Goal: Download file/media

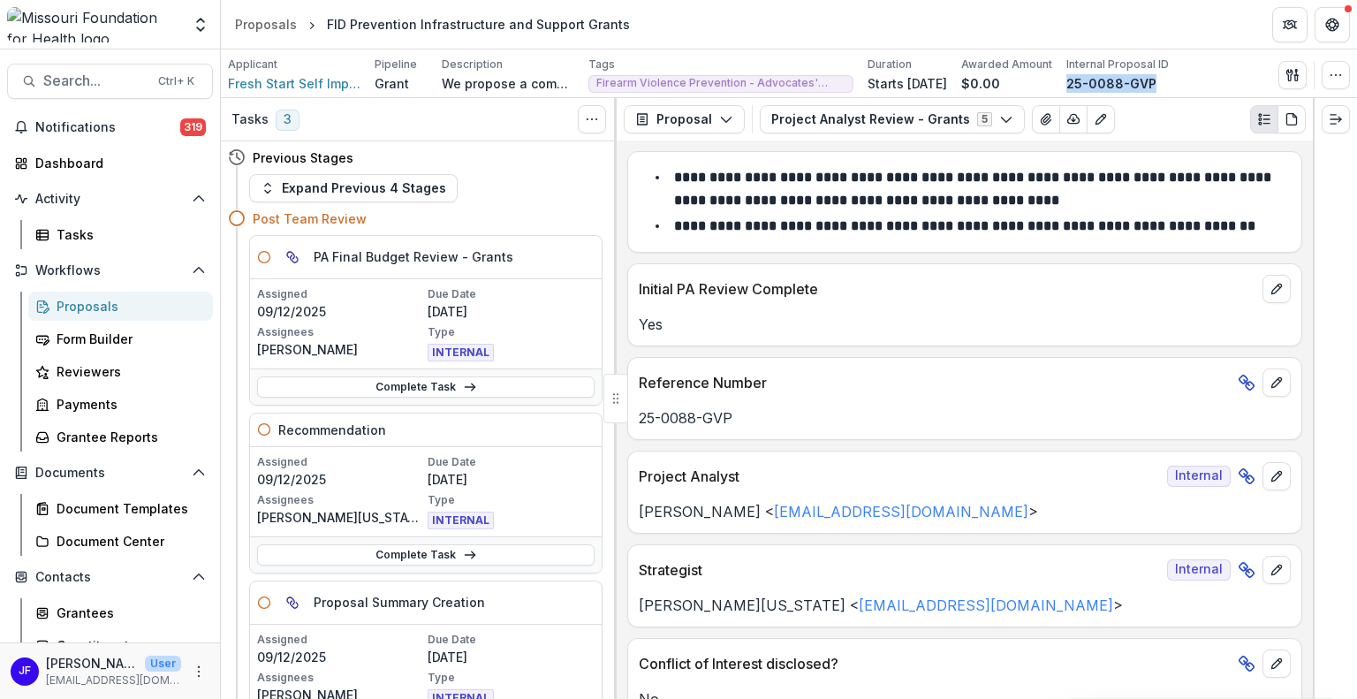
scroll to position [2031, 0]
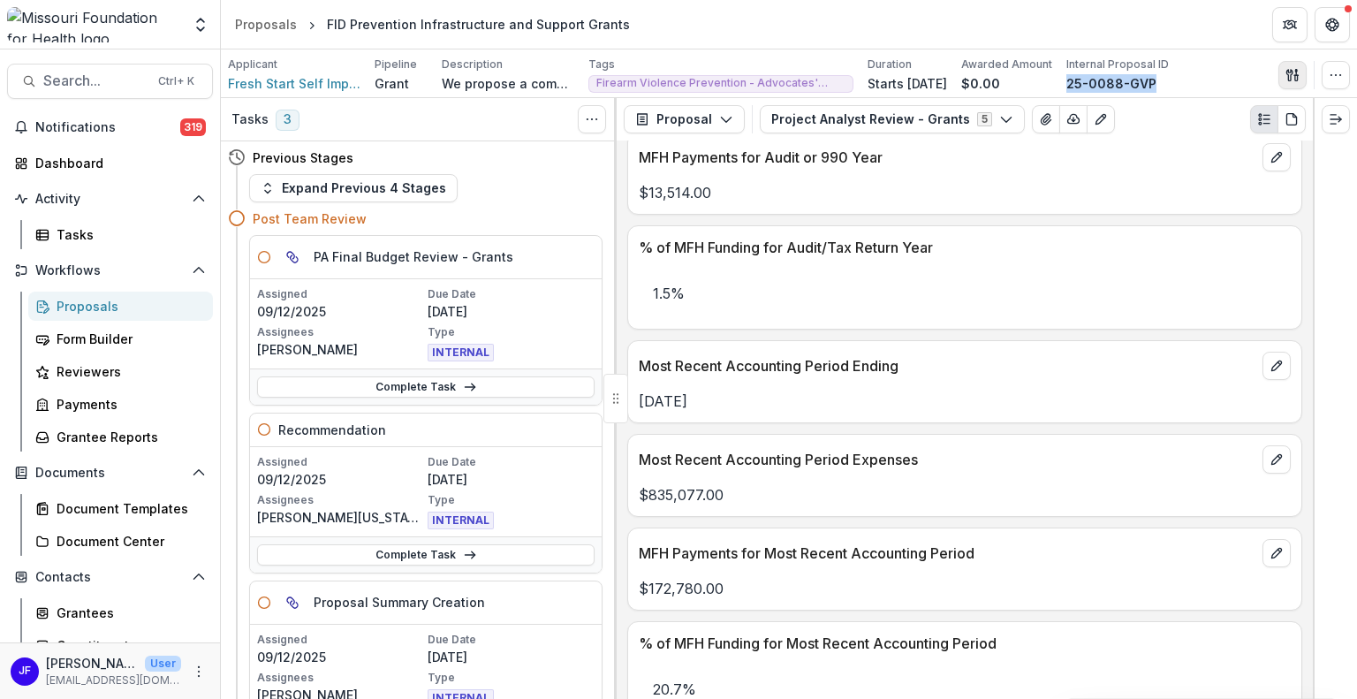
click at [1290, 72] on icon "button" at bounding box center [1289, 74] width 6 height 11
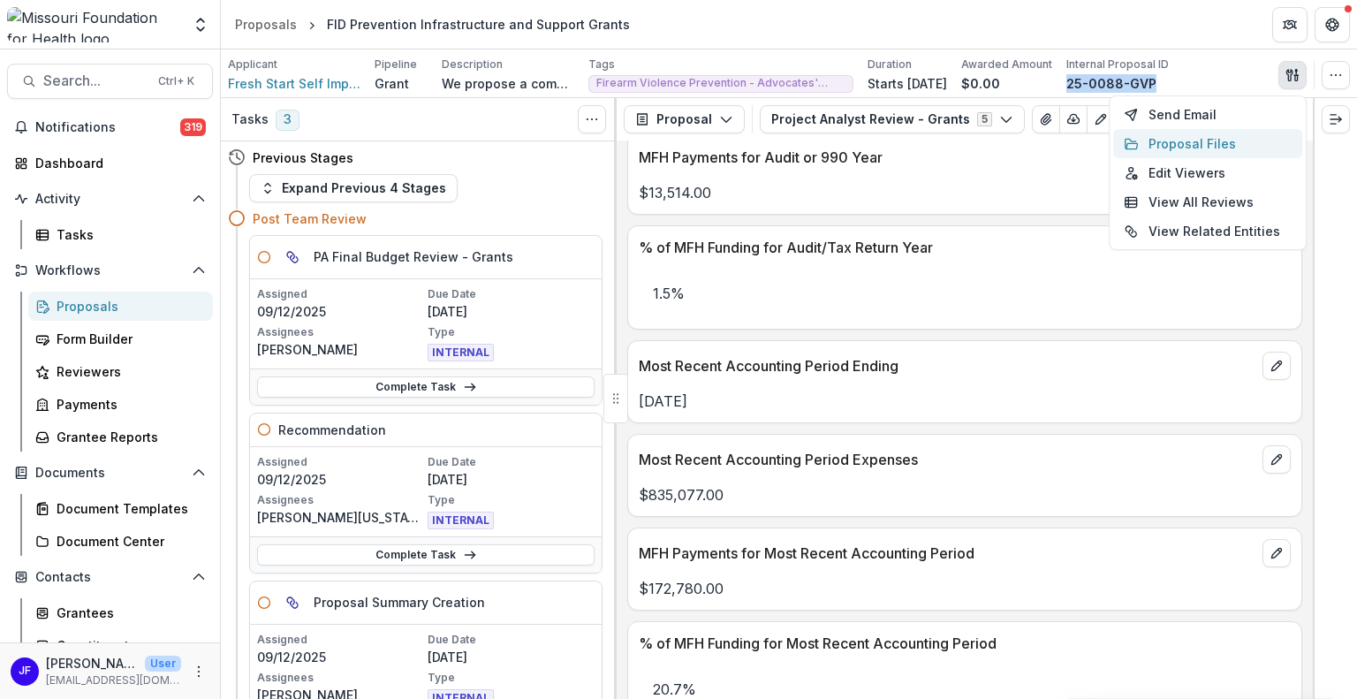
click at [1166, 144] on button "Proposal Files" at bounding box center [1207, 143] width 189 height 29
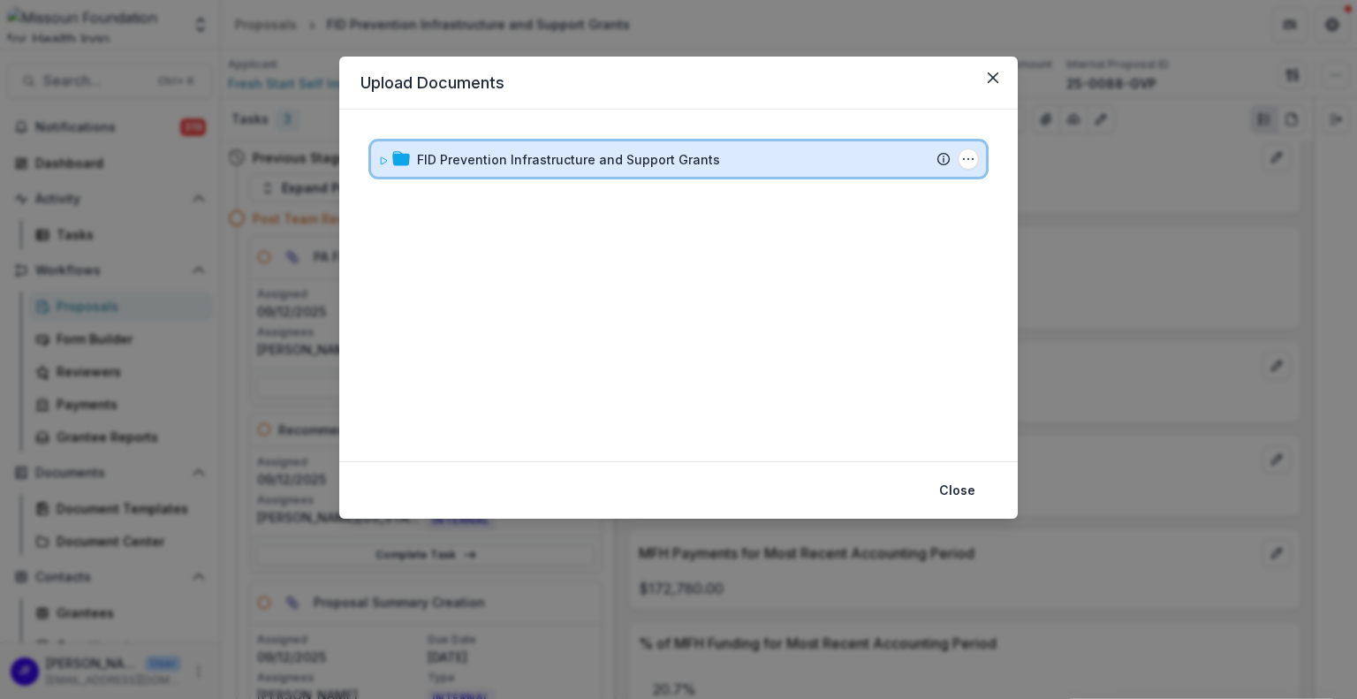
click at [388, 165] on span at bounding box center [383, 159] width 11 height 19
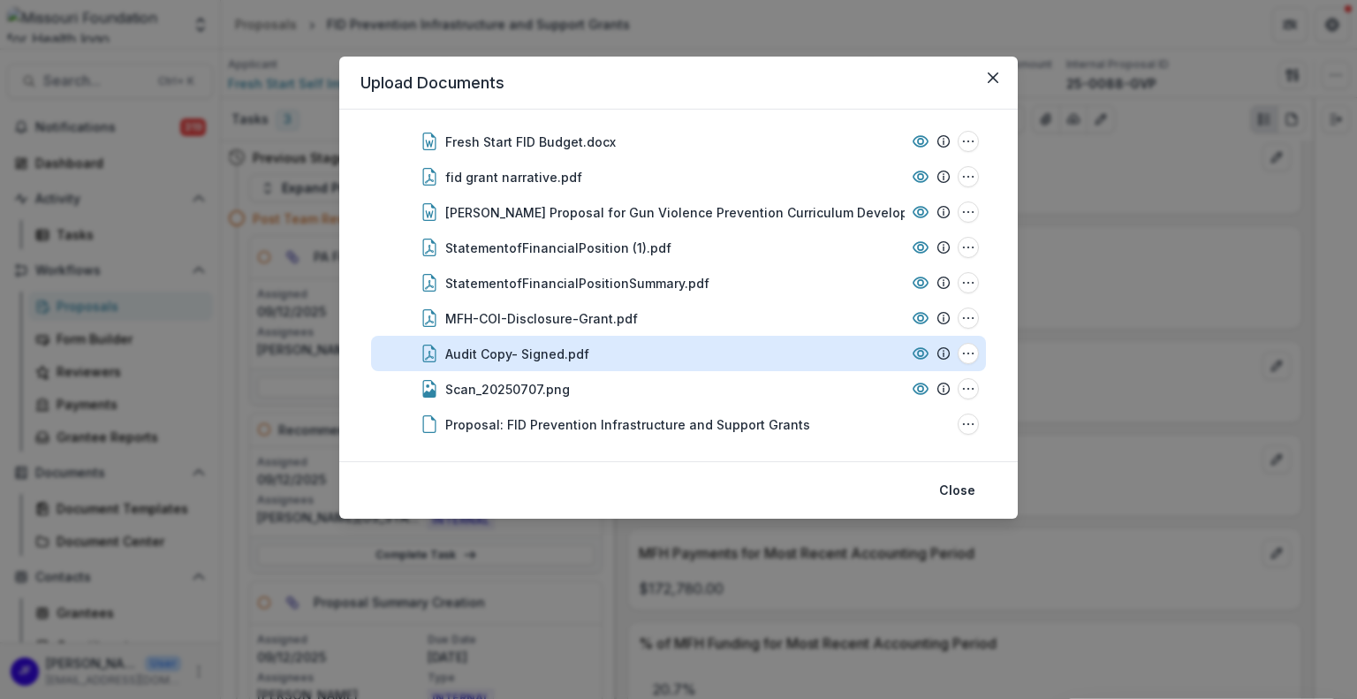
scroll to position [453, 0]
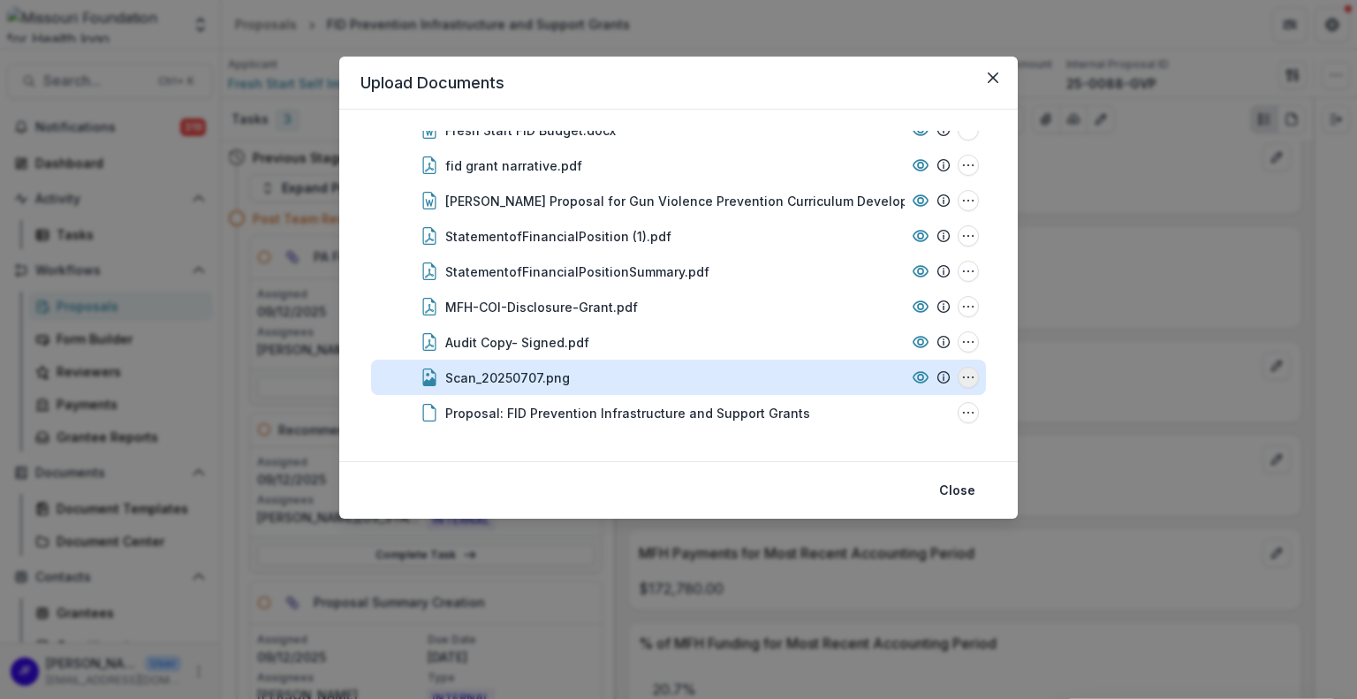
click at [961, 372] on icon "Scan_20250707.png Options" at bounding box center [968, 377] width 14 height 14
click at [866, 287] on button "Download" at bounding box center [880, 282] width 189 height 29
click at [965, 377] on icon "Scan_20250707.png Options" at bounding box center [968, 377] width 14 height 14
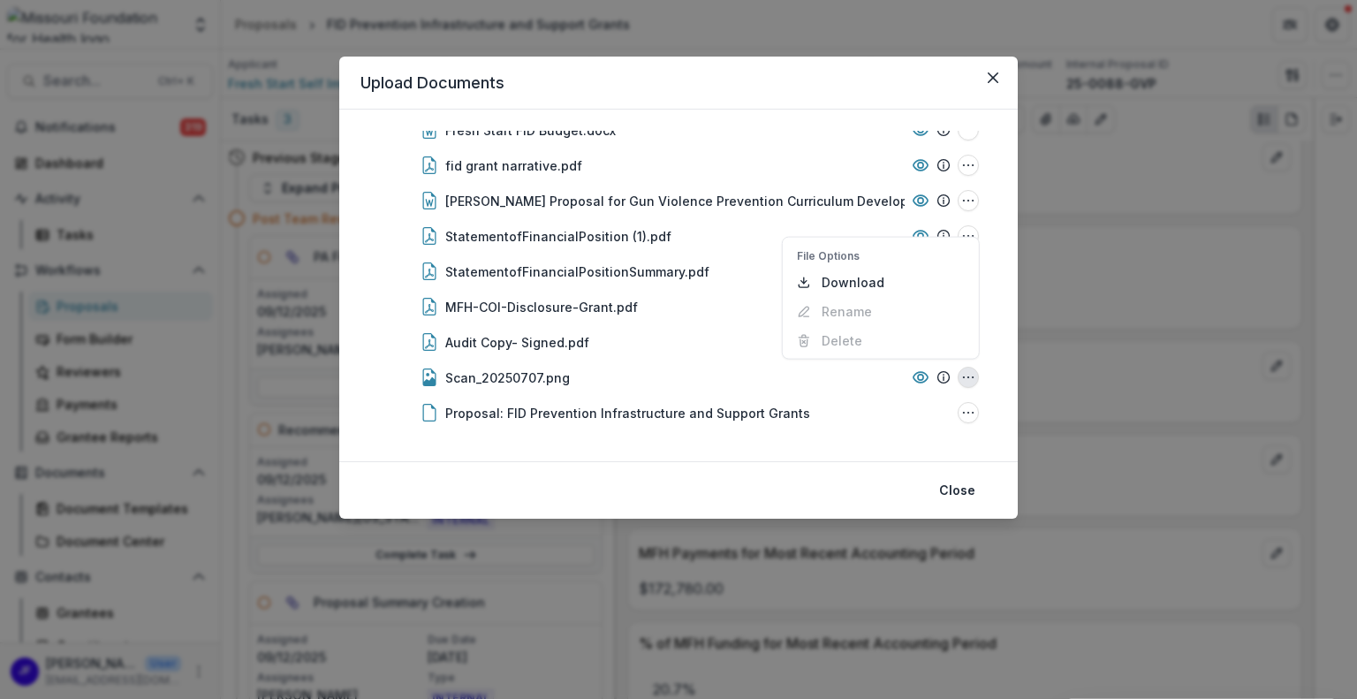
click at [1004, 355] on div "FID Prevention Infrastructure and Support Grants Submission Temelio Proposal At…" at bounding box center [678, 286] width 678 height 352
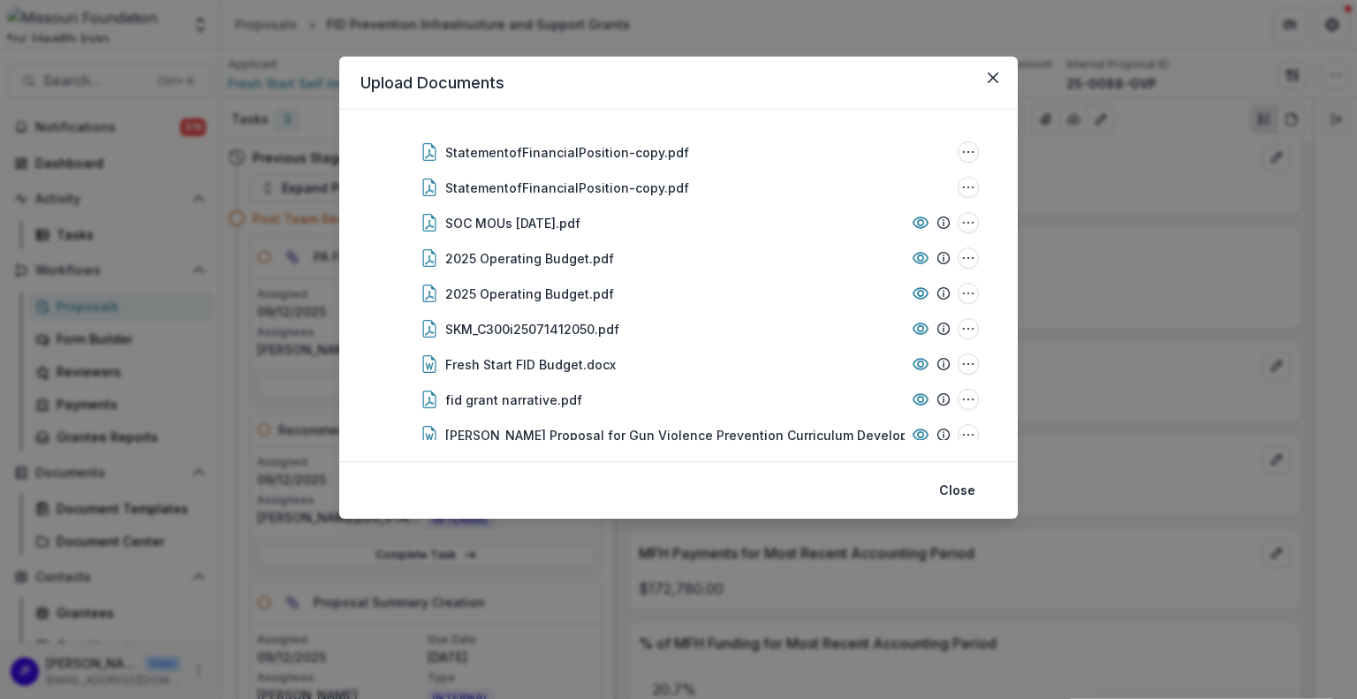
scroll to position [209, 0]
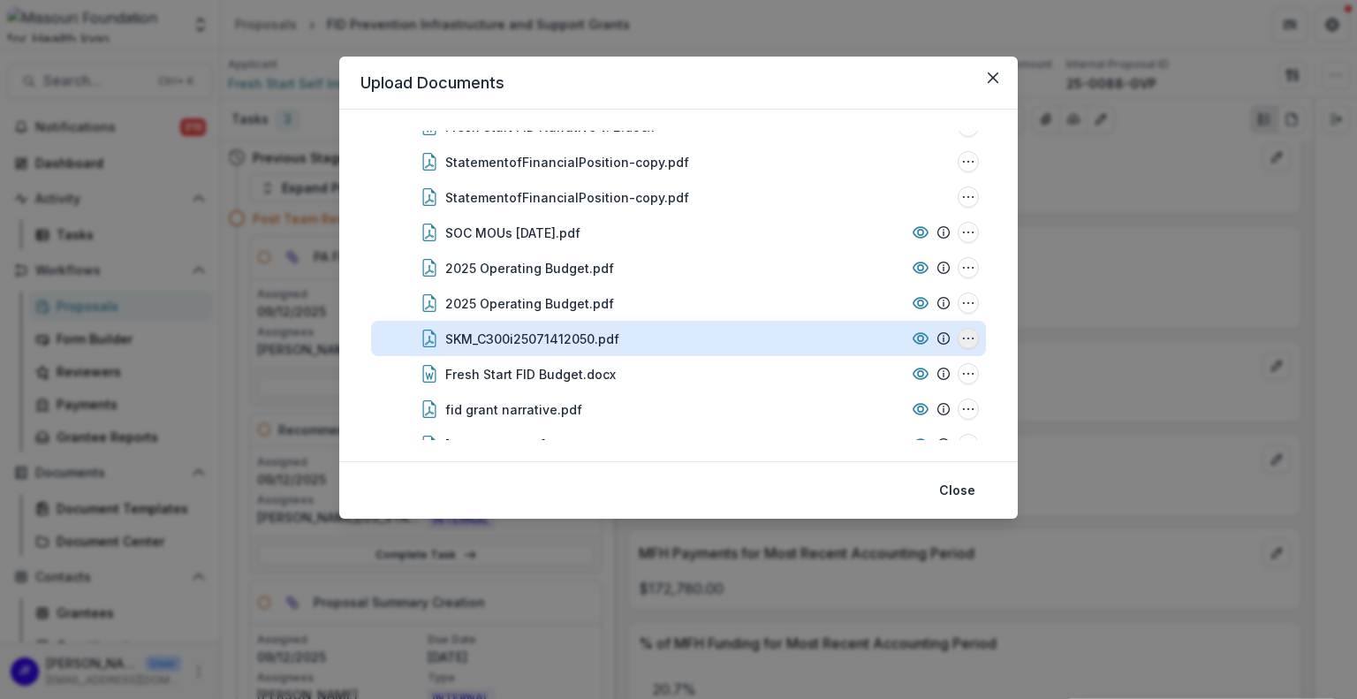
click at [962, 333] on icon "SKM_C300i25071412050.pdf Options" at bounding box center [968, 338] width 14 height 14
click at [857, 251] on button "Download" at bounding box center [880, 243] width 189 height 29
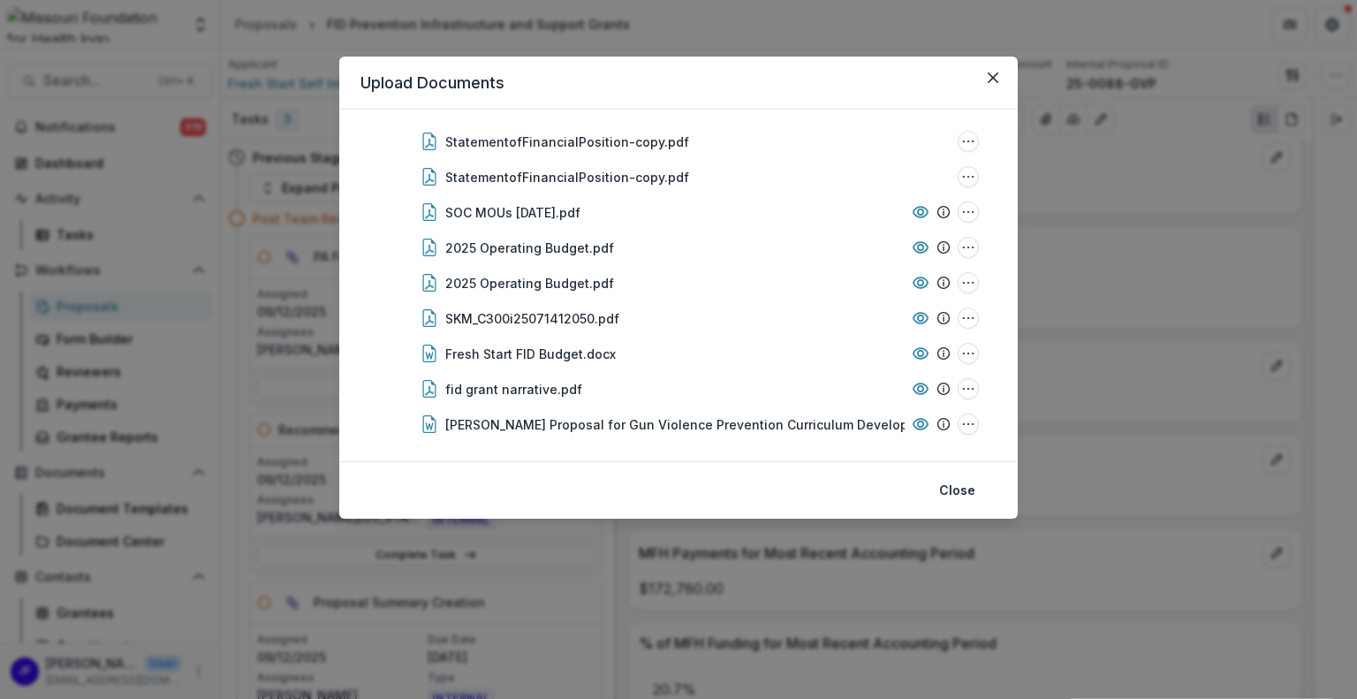
scroll to position [237, 0]
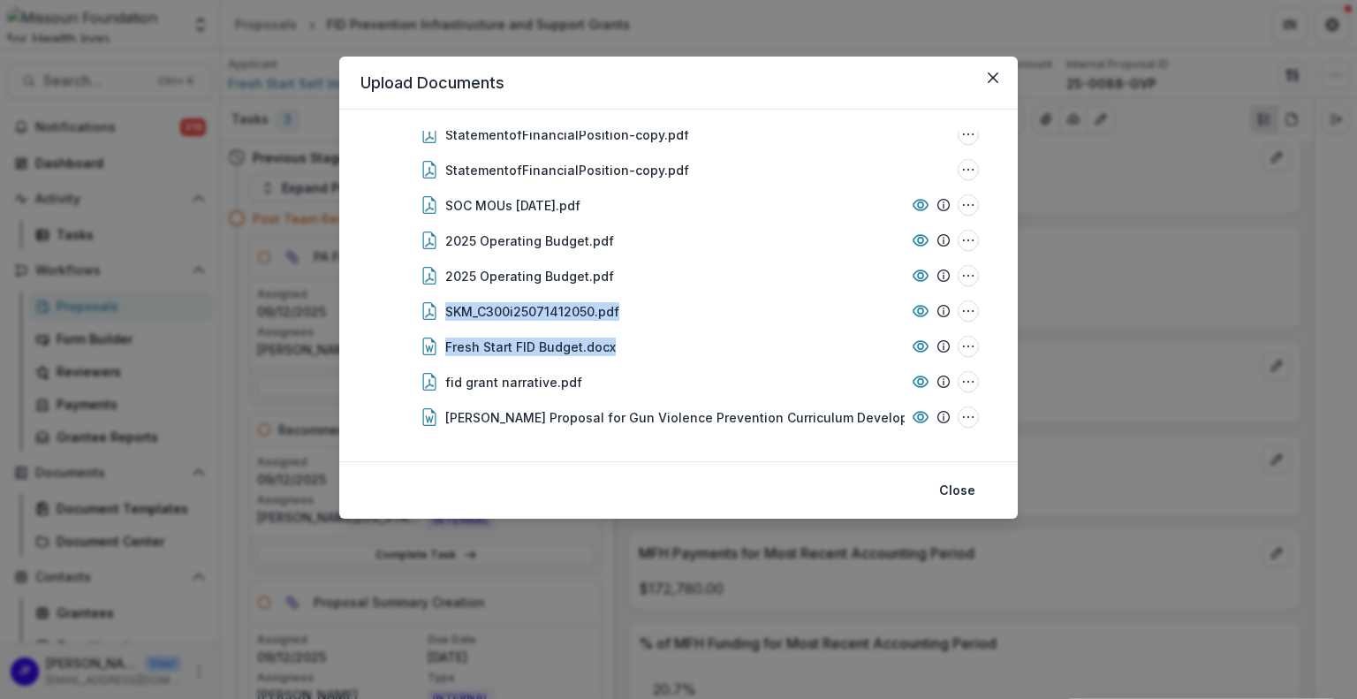
drag, startPoint x: 996, startPoint y: 303, endPoint x: 996, endPoint y: 335, distance: 31.8
click at [996, 335] on div "FID Prevention Infrastructure and Support Grants Submission Temelio Proposal At…" at bounding box center [678, 286] width 678 height 352
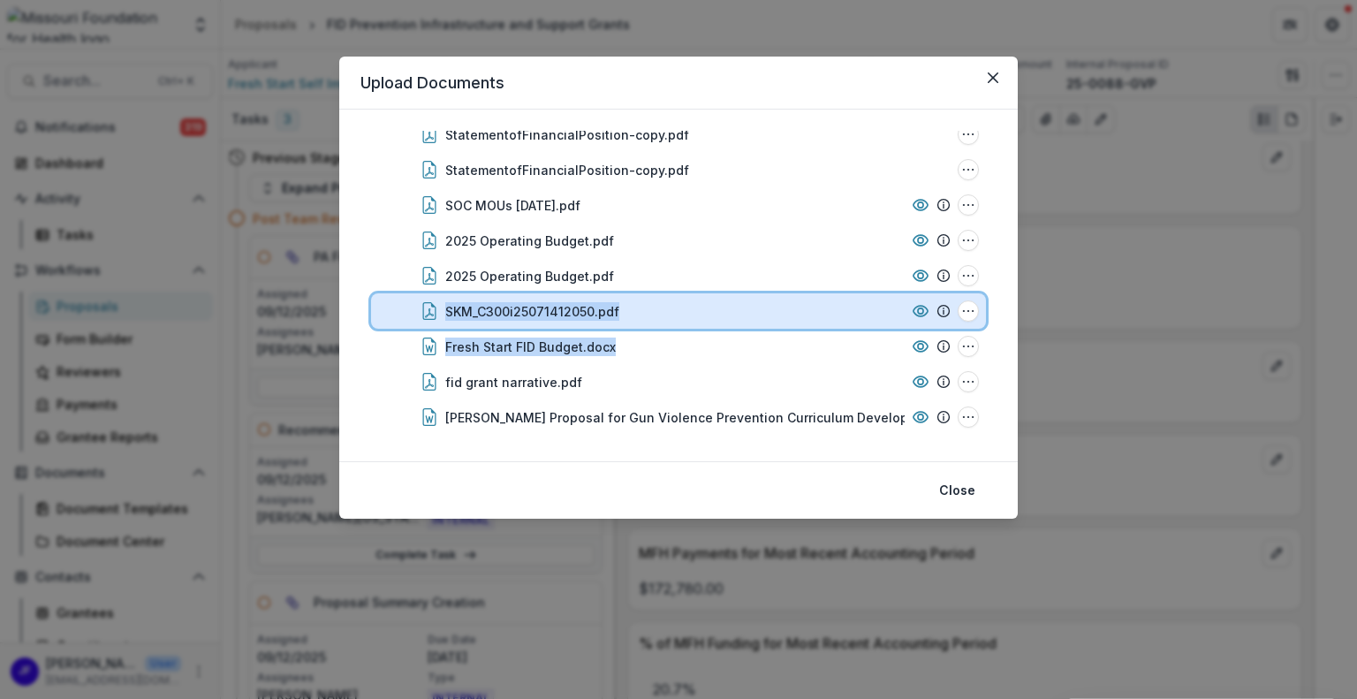
click at [795, 318] on div "SKM_C300i25071412050.pdf" at bounding box center [674, 311] width 459 height 19
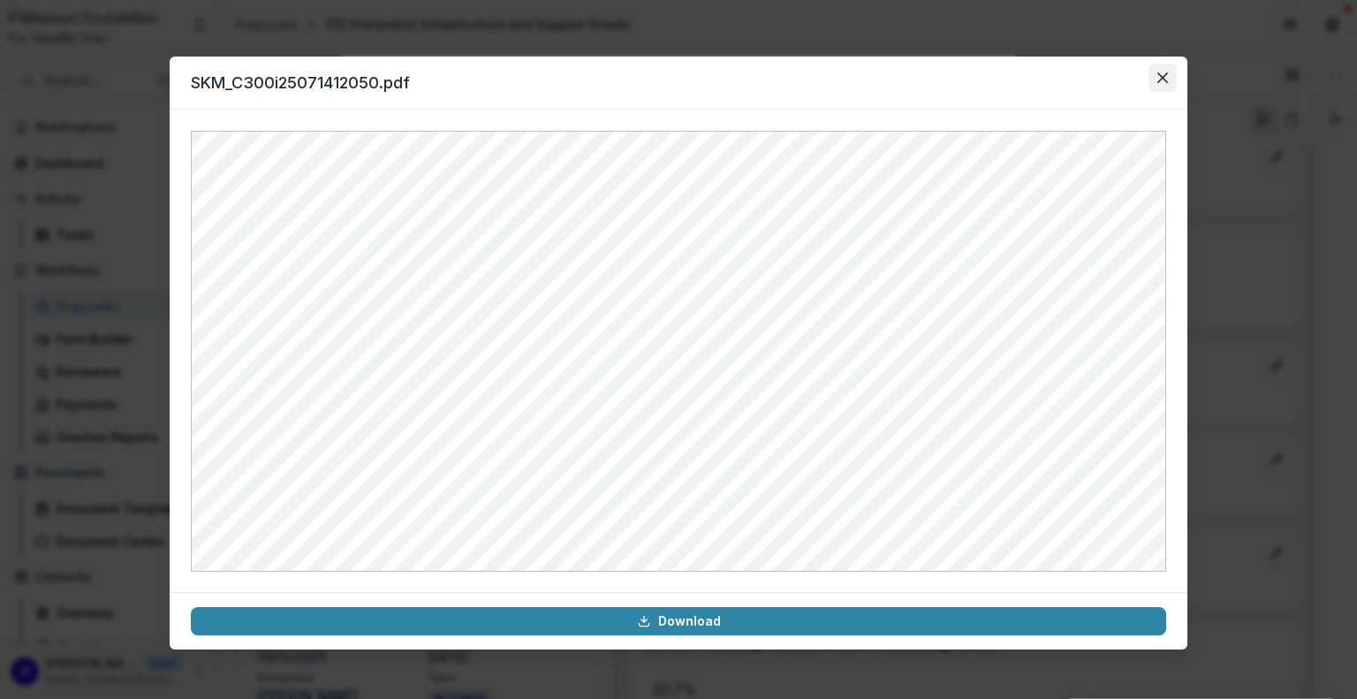
click at [1162, 81] on icon "Close" at bounding box center [1162, 77] width 11 height 11
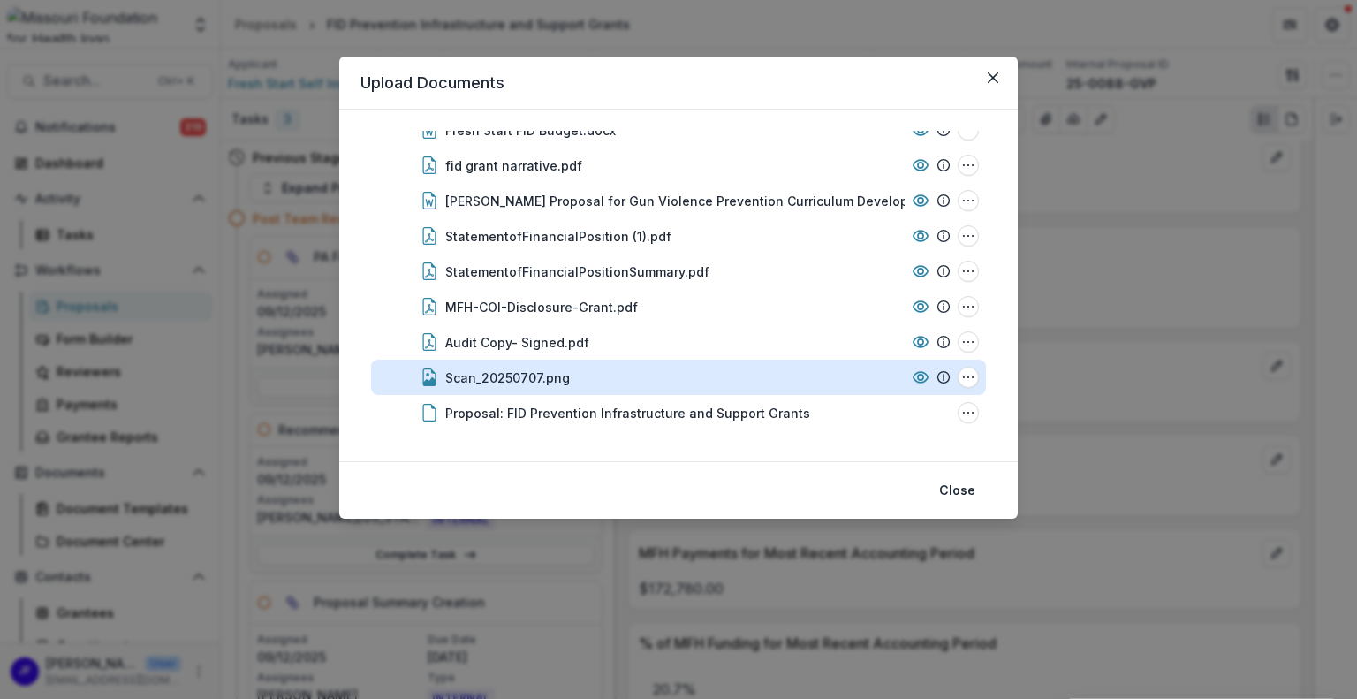
scroll to position [365, 0]
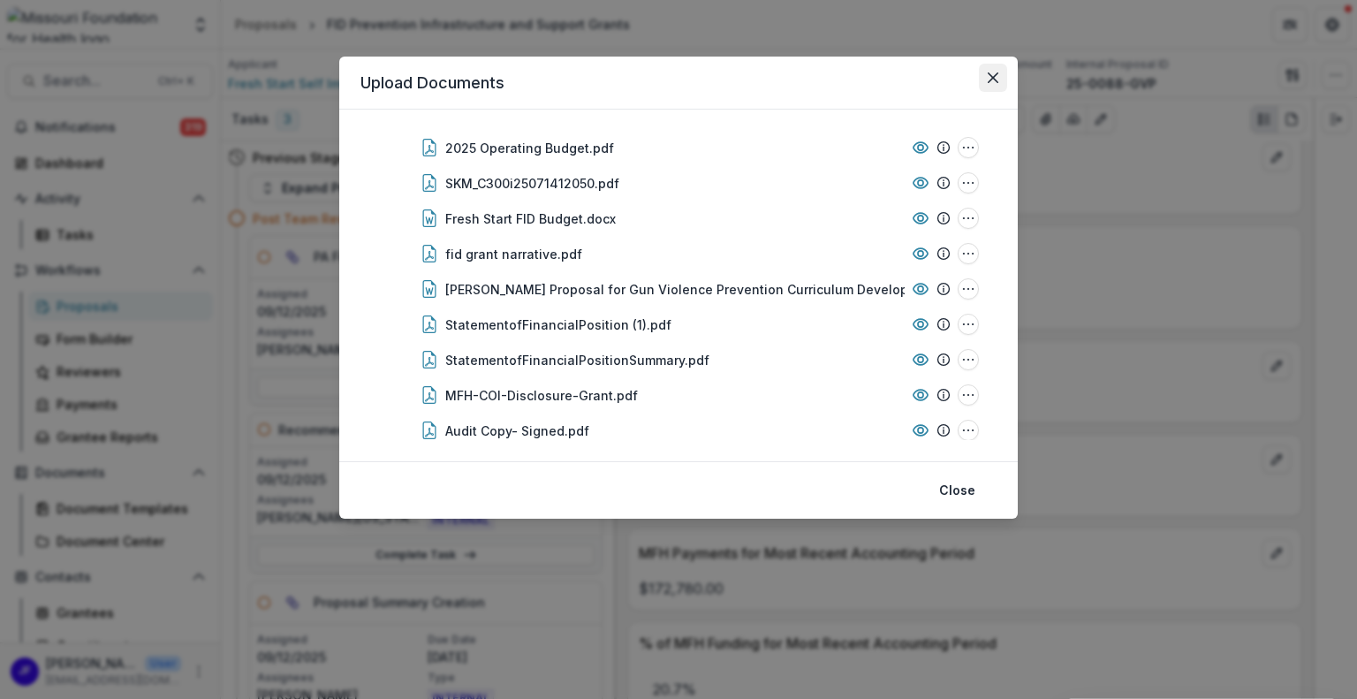
click at [989, 79] on icon "Close" at bounding box center [992, 77] width 11 height 11
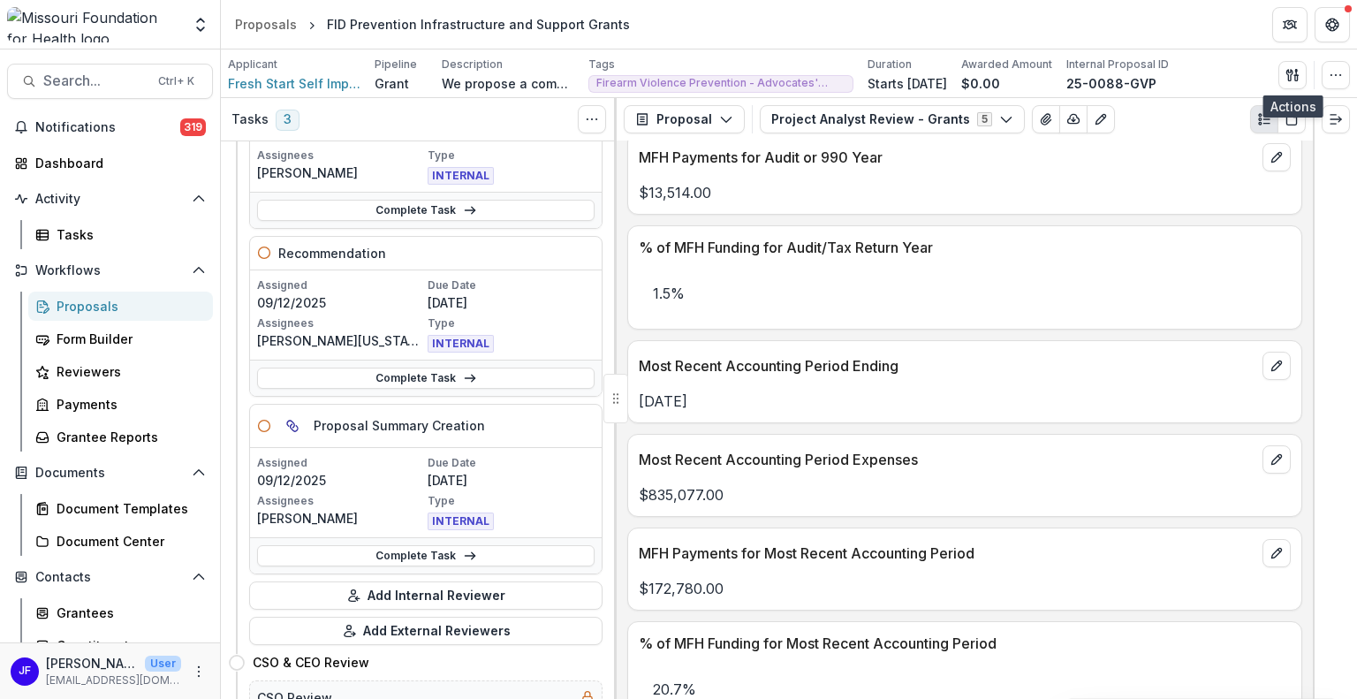
scroll to position [0, 0]
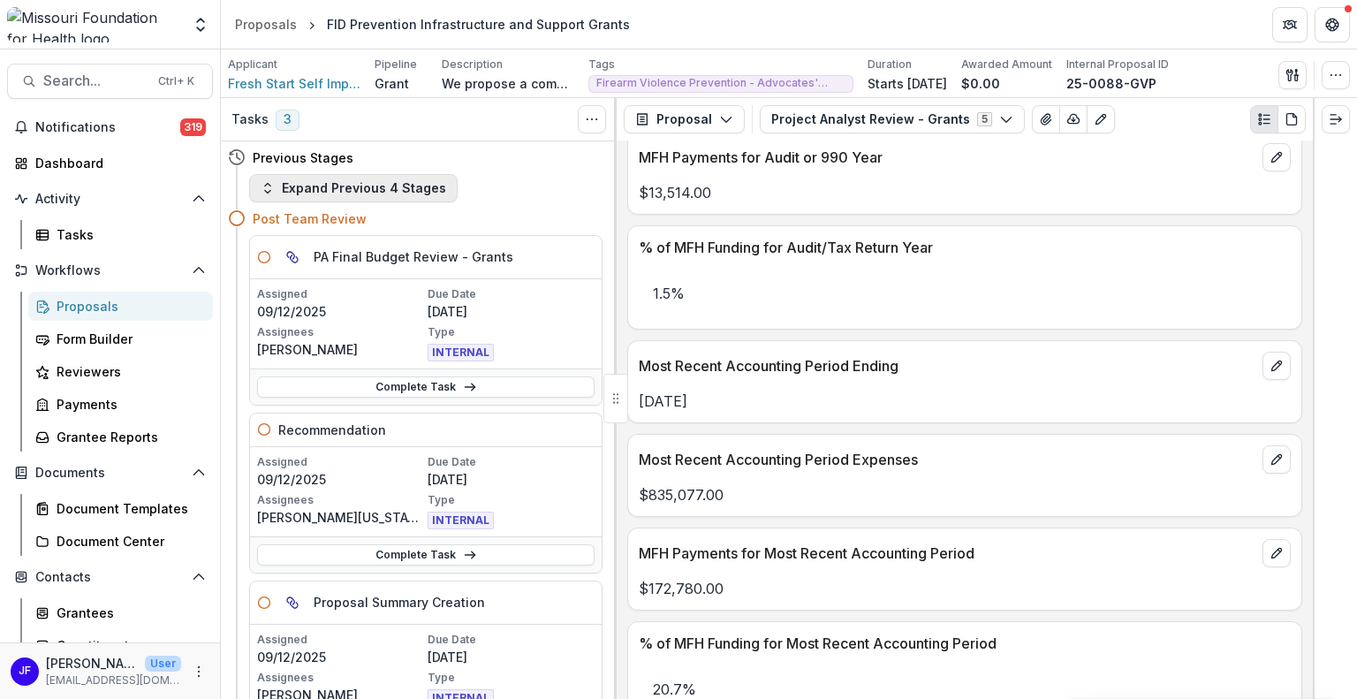
click at [356, 183] on button "Expand Previous 4 Stages" at bounding box center [353, 188] width 208 height 28
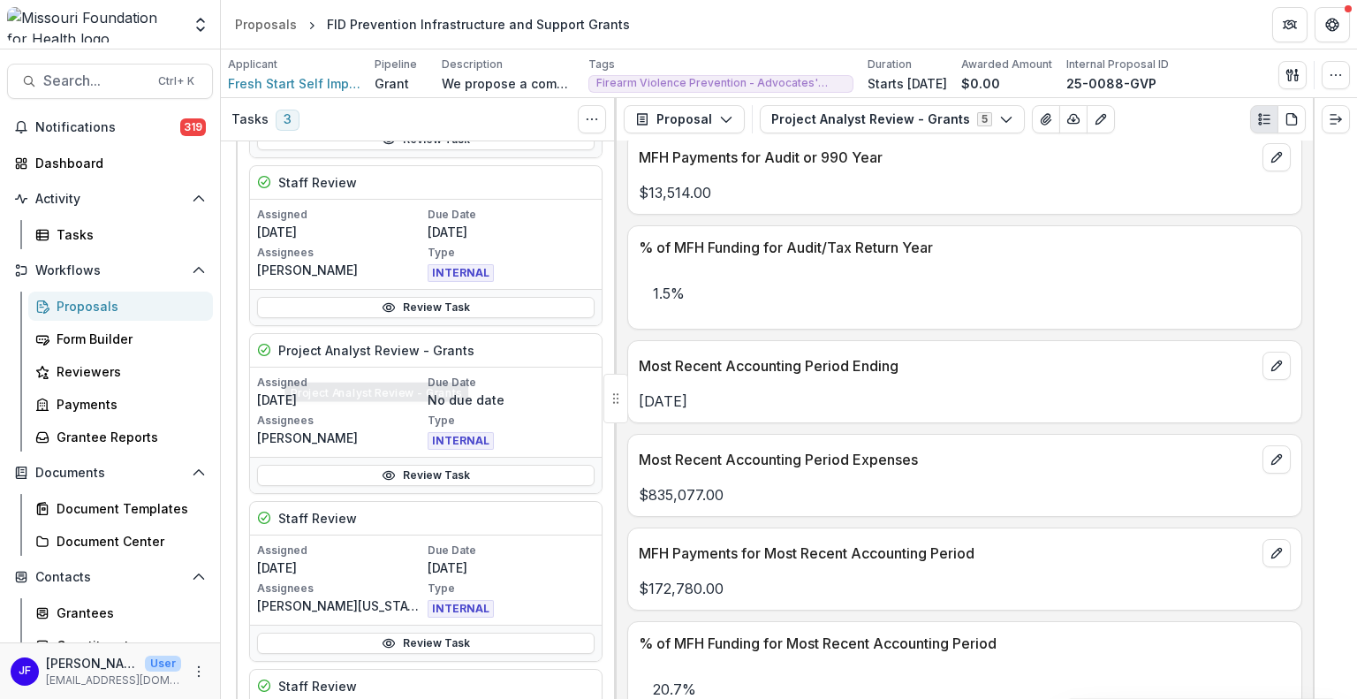
scroll to position [883, 0]
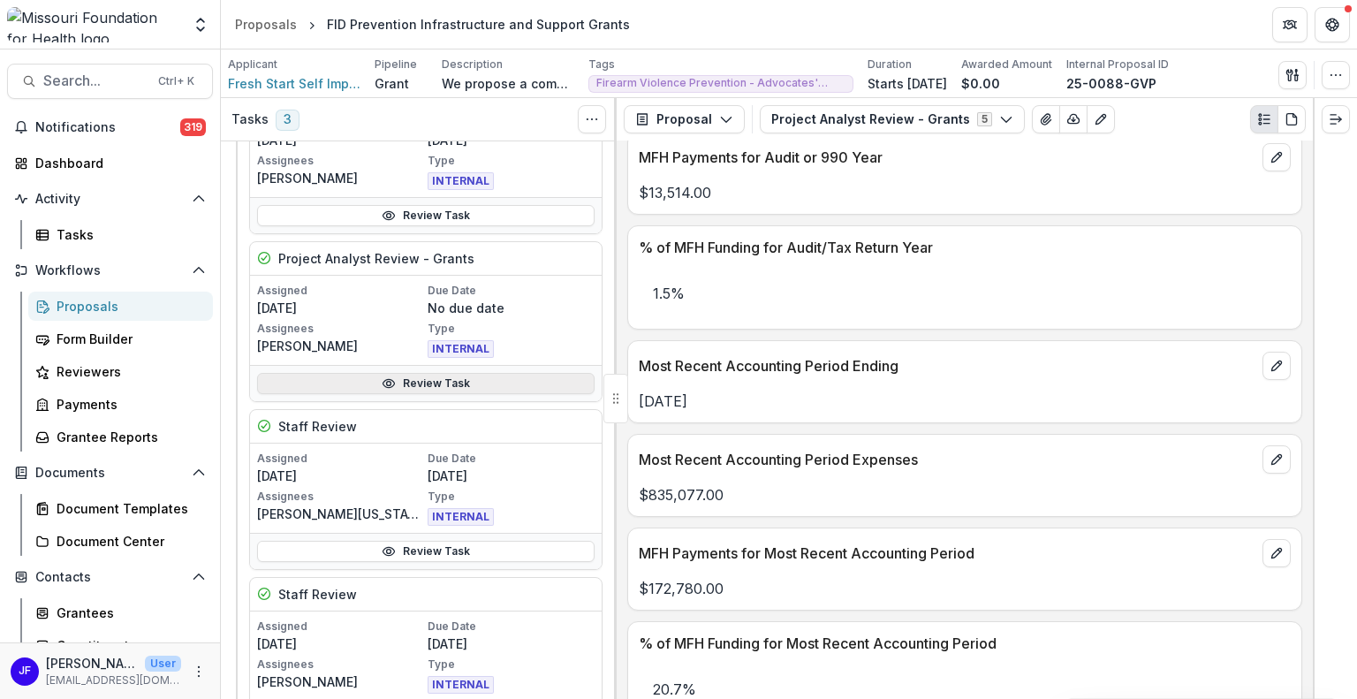
click at [438, 377] on link "Review Task" at bounding box center [425, 383] width 337 height 21
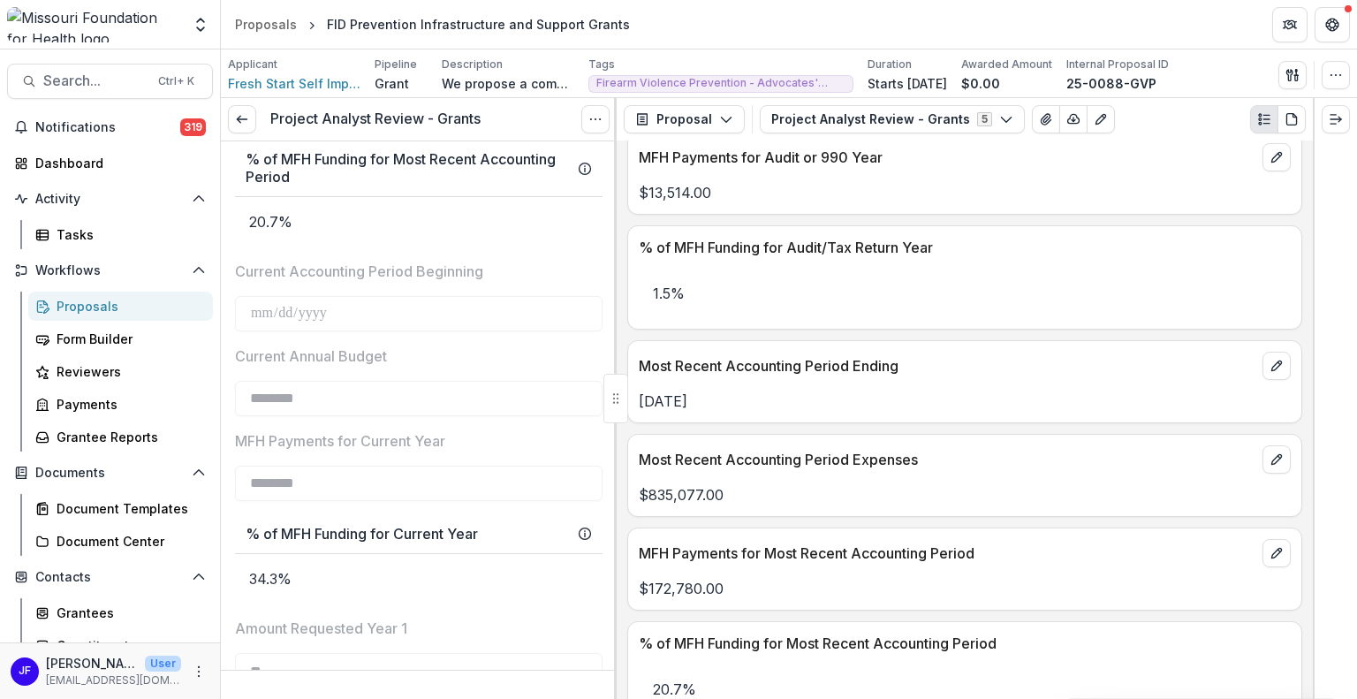
scroll to position [2473, 0]
